Goal: Browse casually

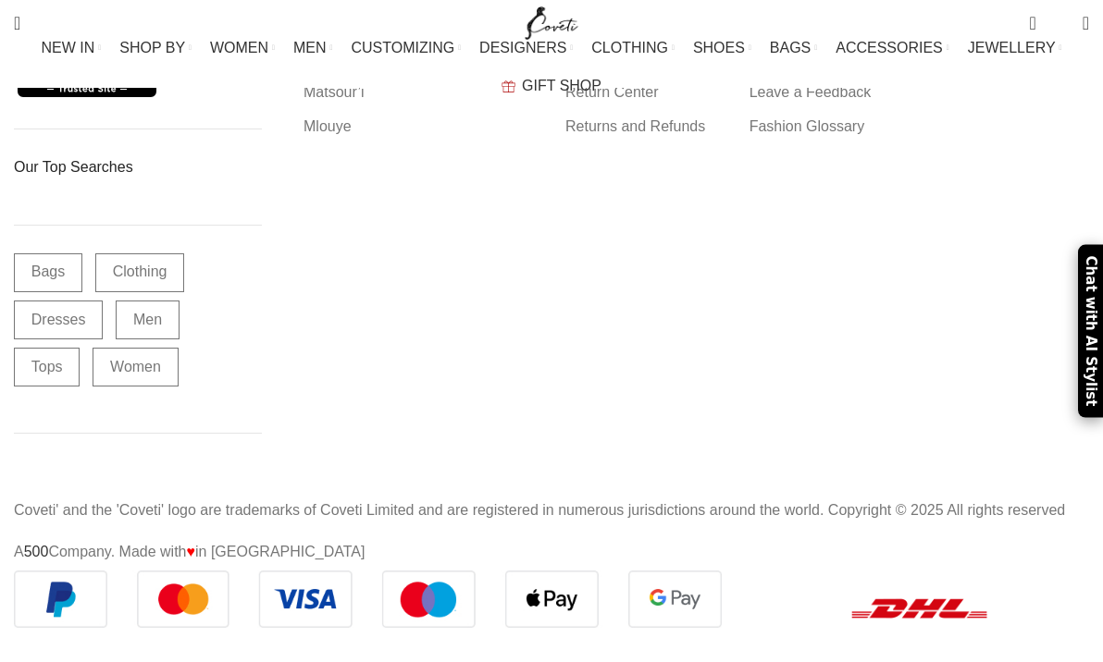
scroll to position [30904, 0]
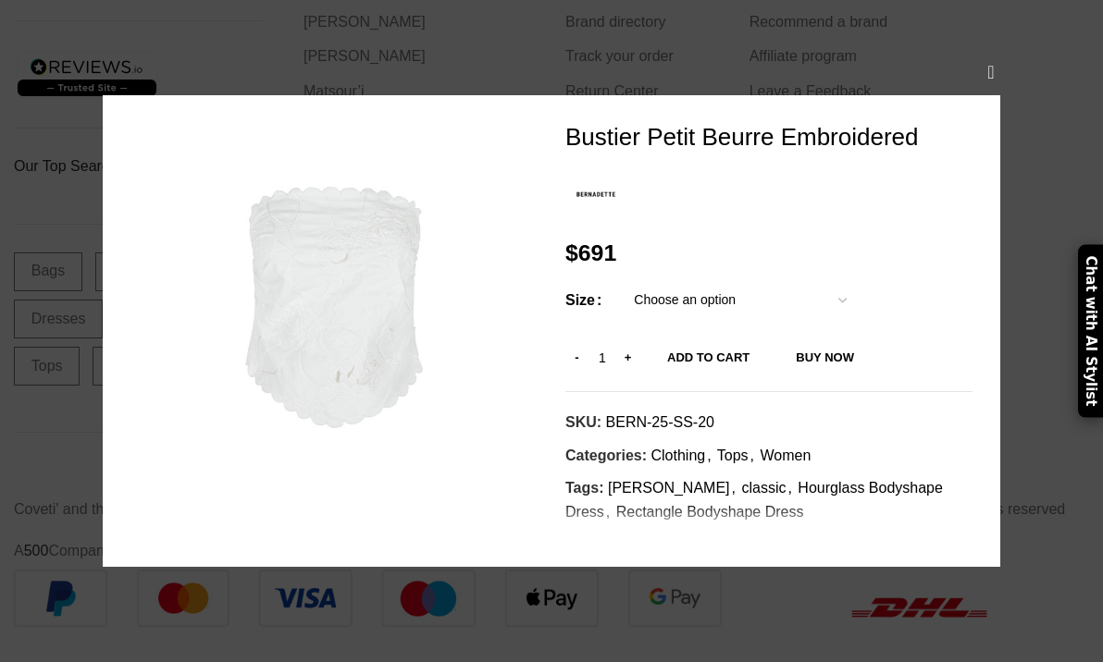
scroll to position [1880, 0]
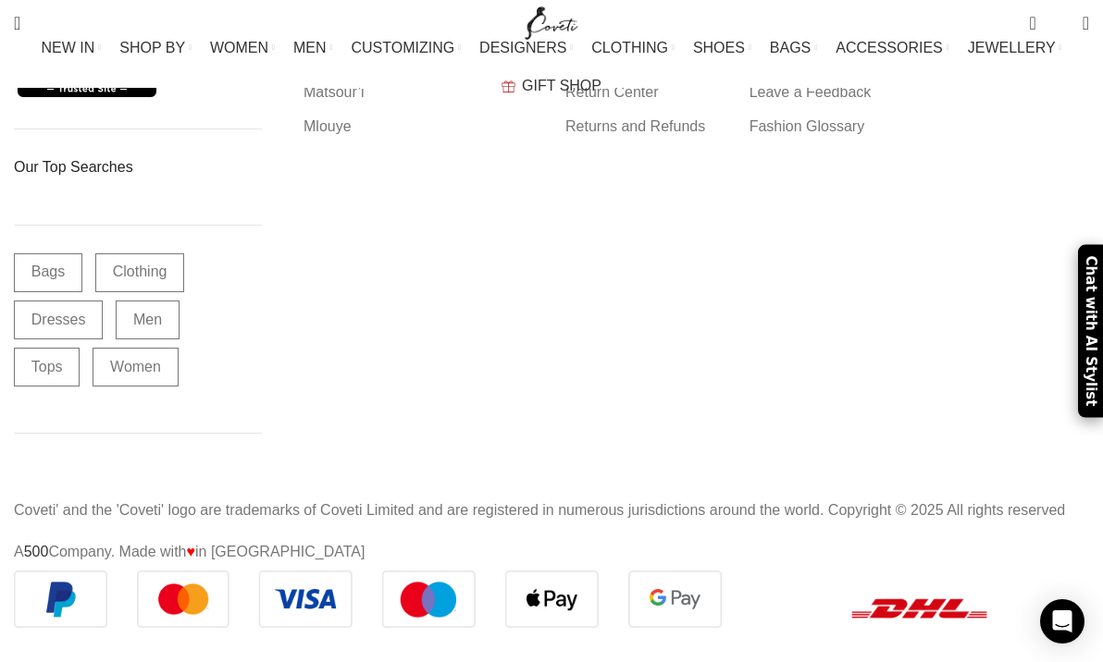
scroll to position [46950, 0]
